Goal: Task Accomplishment & Management: Use online tool/utility

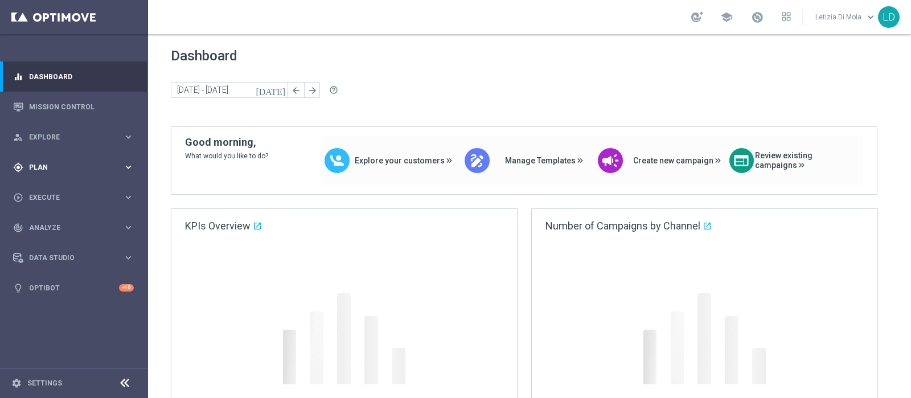
click at [106, 169] on span "Plan" at bounding box center [76, 167] width 94 height 7
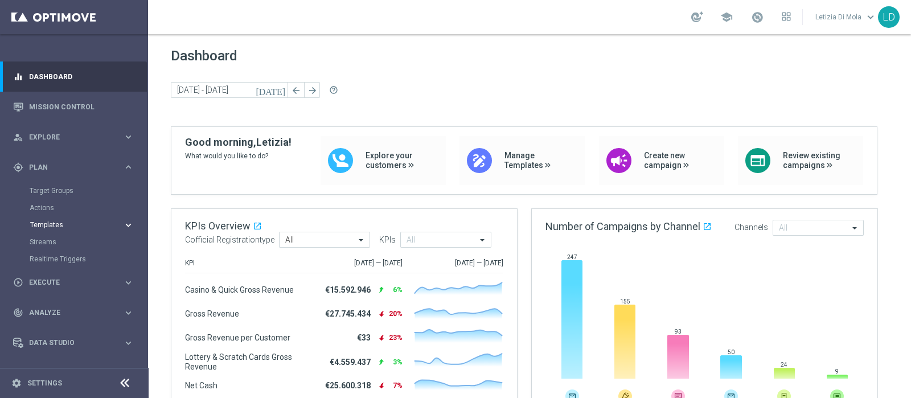
click at [46, 220] on button "Templates keyboard_arrow_right" at bounding box center [82, 224] width 105 height 9
click at [48, 238] on link "Optimail" at bounding box center [76, 241] width 83 height 9
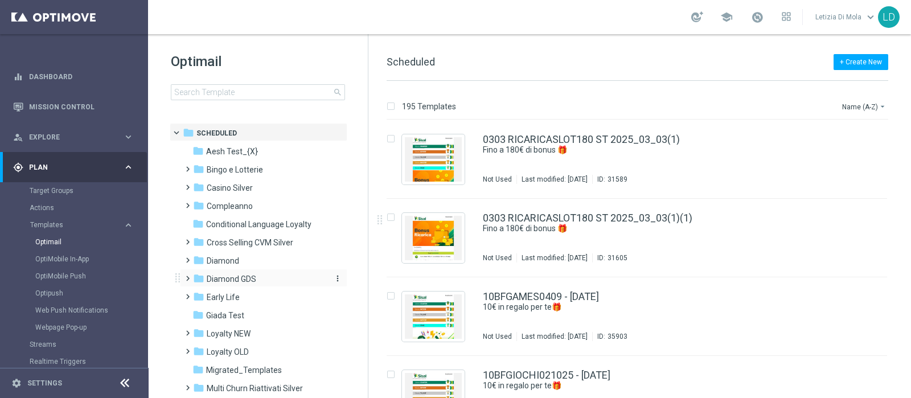
click at [247, 278] on span "Diamond GDS" at bounding box center [232, 279] width 50 height 10
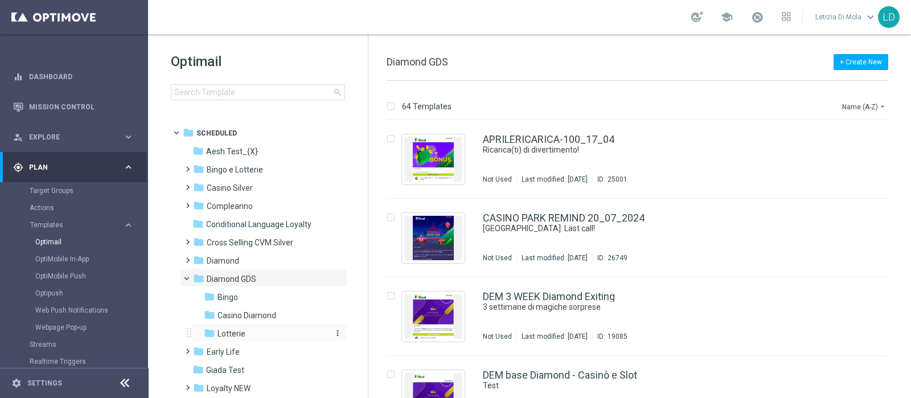
click at [239, 331] on span "Lotterie" at bounding box center [231, 333] width 28 height 10
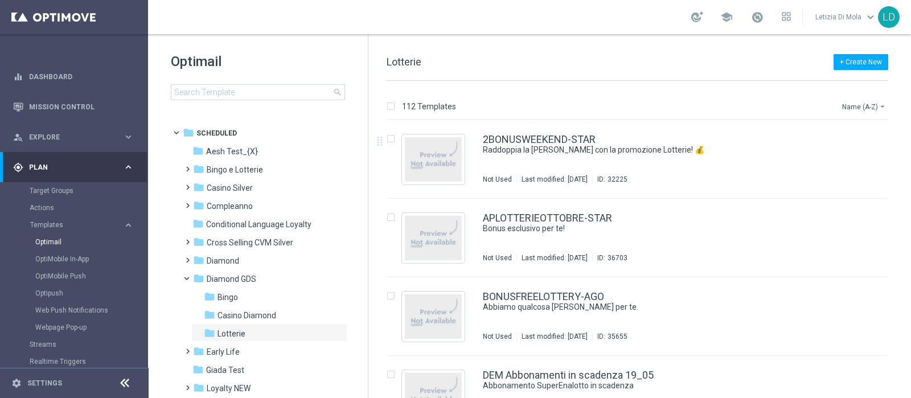
click at [847, 105] on button "Name (A-Z) arrow_drop_down" at bounding box center [864, 107] width 47 height 14
click at [843, 159] on span "Date Modified (Newest)" at bounding box center [844, 157] width 76 height 8
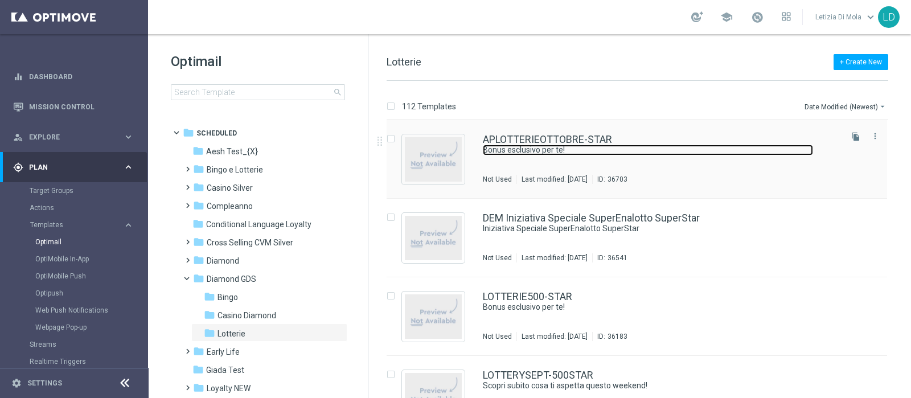
click at [557, 149] on link "Bonus esclusivo per te!" at bounding box center [648, 150] width 330 height 11
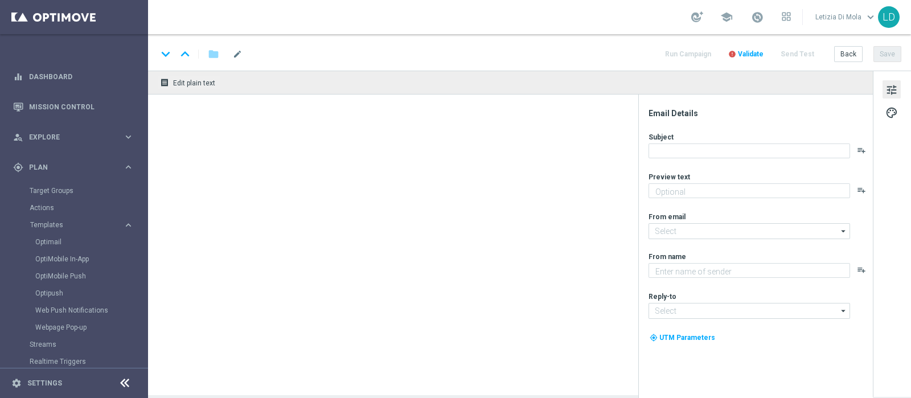
type textarea "Fino a 1.000€ di bonus 💰"
type input "[EMAIL_ADDRESS][DOMAIN_NAME]"
type textarea "Sisal Vip"
type input "[EMAIL_ADDRESS][DOMAIN_NAME]"
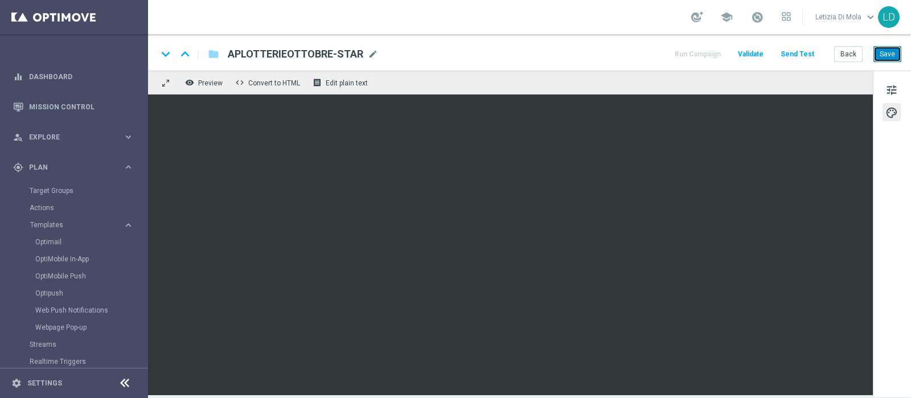
click at [894, 51] on button "Save" at bounding box center [887, 54] width 28 height 16
click at [884, 56] on button "Save" at bounding box center [887, 54] width 28 height 16
click at [888, 54] on button "Save" at bounding box center [887, 54] width 28 height 16
click at [894, 50] on button "Save" at bounding box center [887, 54] width 28 height 16
click at [893, 94] on span "tune" at bounding box center [891, 90] width 13 height 15
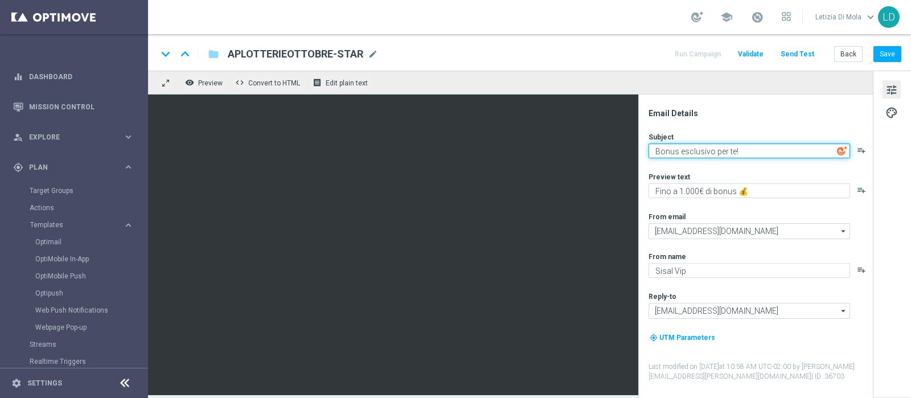
click at [757, 152] on textarea "Bonus esclusivo per te!" at bounding box center [749, 150] width 202 height 15
type textarea "Promozione esclusiva per te!"
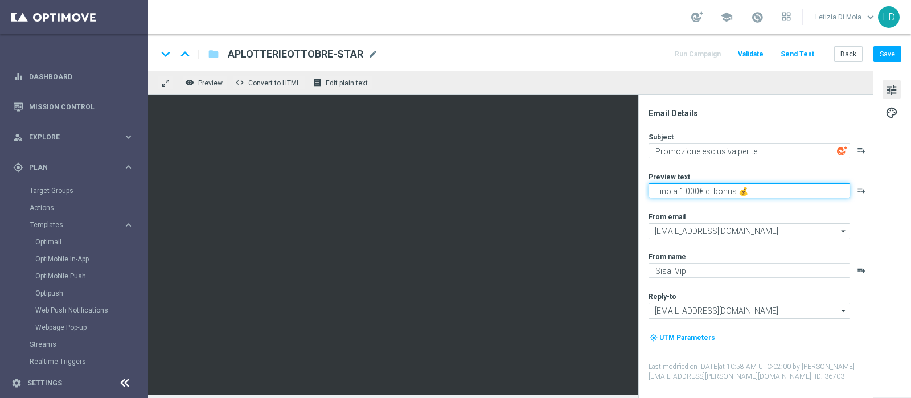
click at [655, 187] on textarea "Fino a 1.000€ di bonus 💰" at bounding box center [749, 190] width 202 height 15
type textarea "Fino a 1.000€ di bonus 💰"
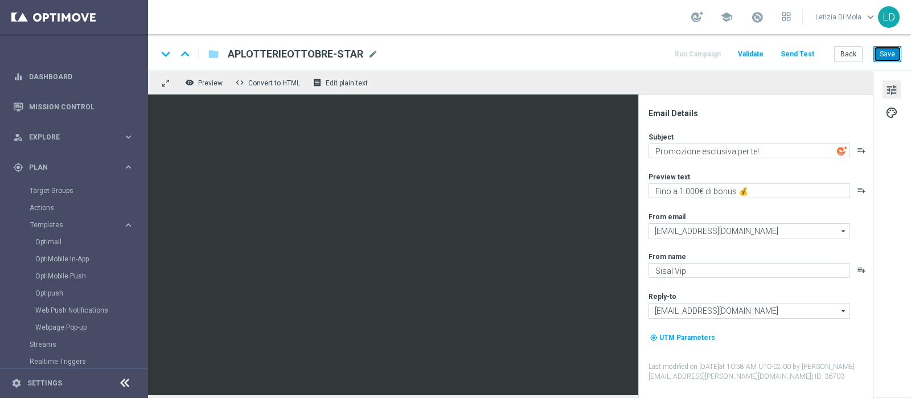
click at [887, 50] on button "Save" at bounding box center [887, 54] width 28 height 16
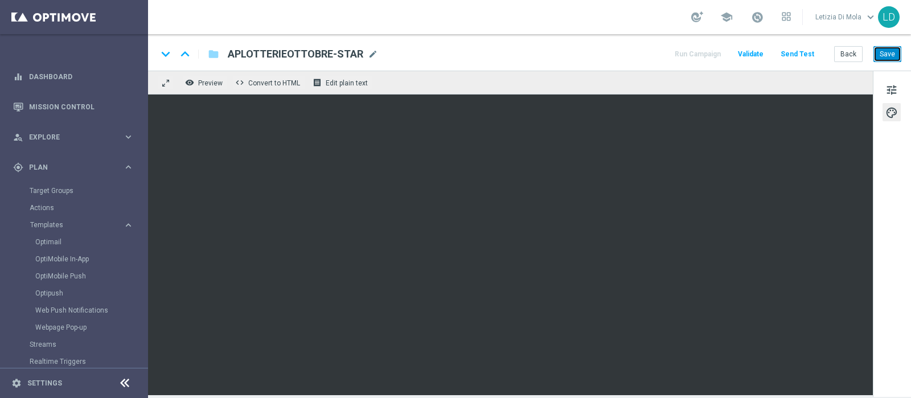
click at [892, 50] on button "Save" at bounding box center [887, 54] width 28 height 16
click at [895, 52] on button "Save" at bounding box center [887, 54] width 28 height 16
